Goal: Transaction & Acquisition: Purchase product/service

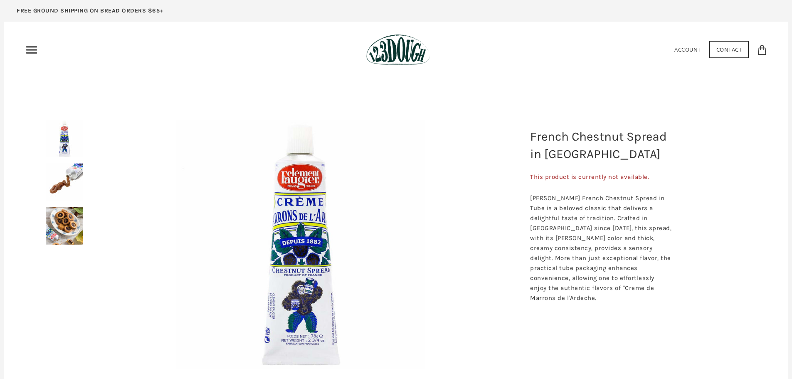
click at [63, 221] on img at bounding box center [64, 225] width 37 height 37
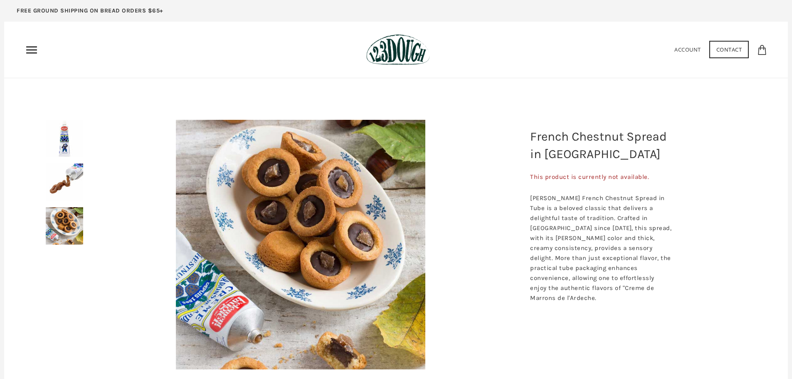
click at [69, 177] on img at bounding box center [64, 181] width 37 height 37
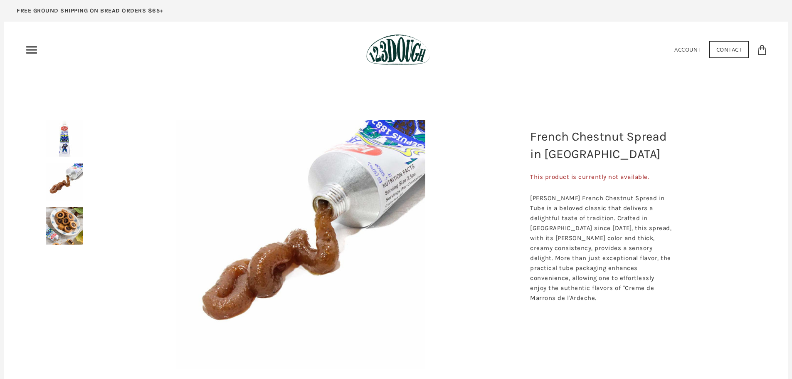
click at [32, 41] on div "Home 3 Ingredients Our Bread Subscribe & Save SOURDOUGH NOODLES Shop ALL Bread" at bounding box center [396, 49] width 742 height 31
click at [32, 48] on icon "Primary" at bounding box center [31, 49] width 13 height 13
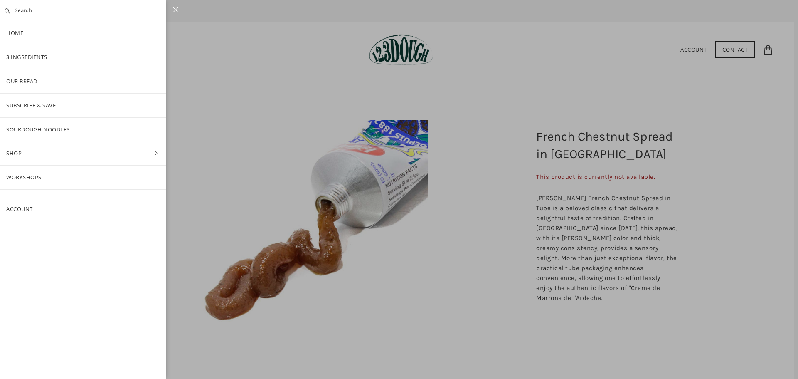
click at [58, 12] on input "text" at bounding box center [83, 10] width 166 height 21
type input "SPREAD"
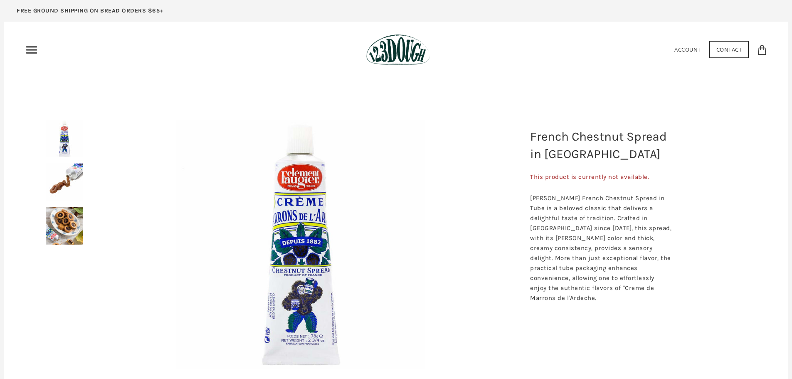
click at [304, 308] on img at bounding box center [300, 244] width 249 height 249
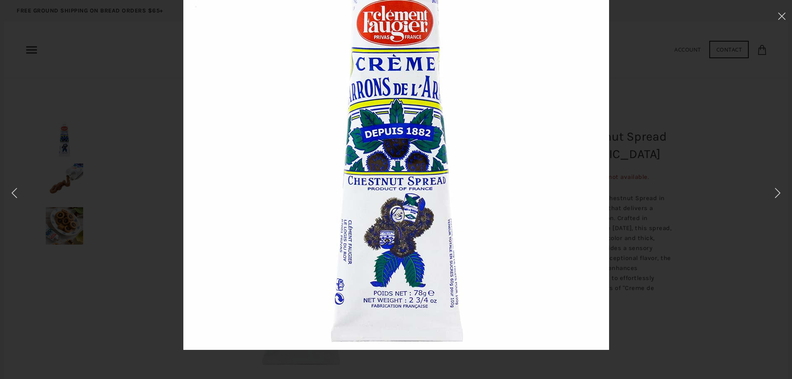
scroll to position [125, 0]
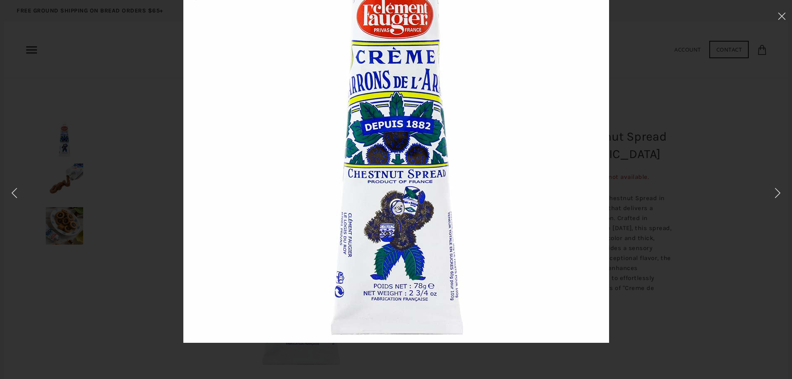
click at [630, 214] on div at bounding box center [396, 131] width 709 height 428
